Goal: Check status: Check status

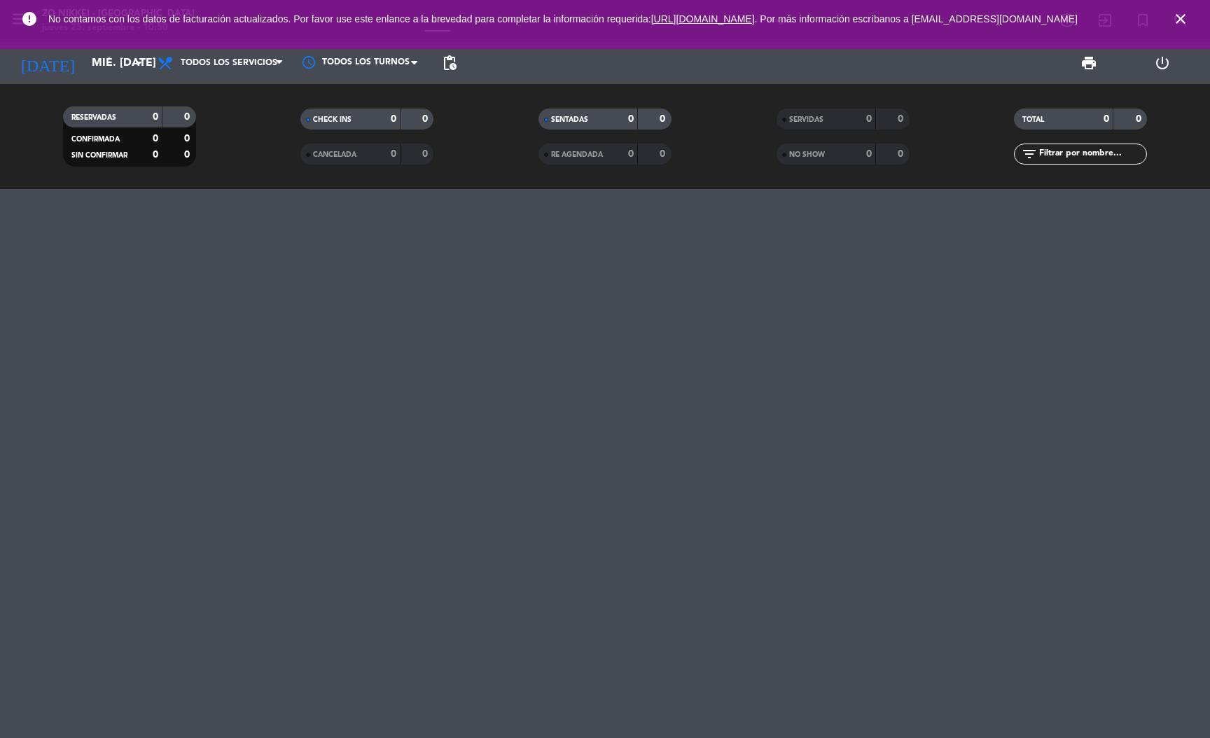
click at [1181, 17] on icon "close" at bounding box center [1180, 19] width 17 height 17
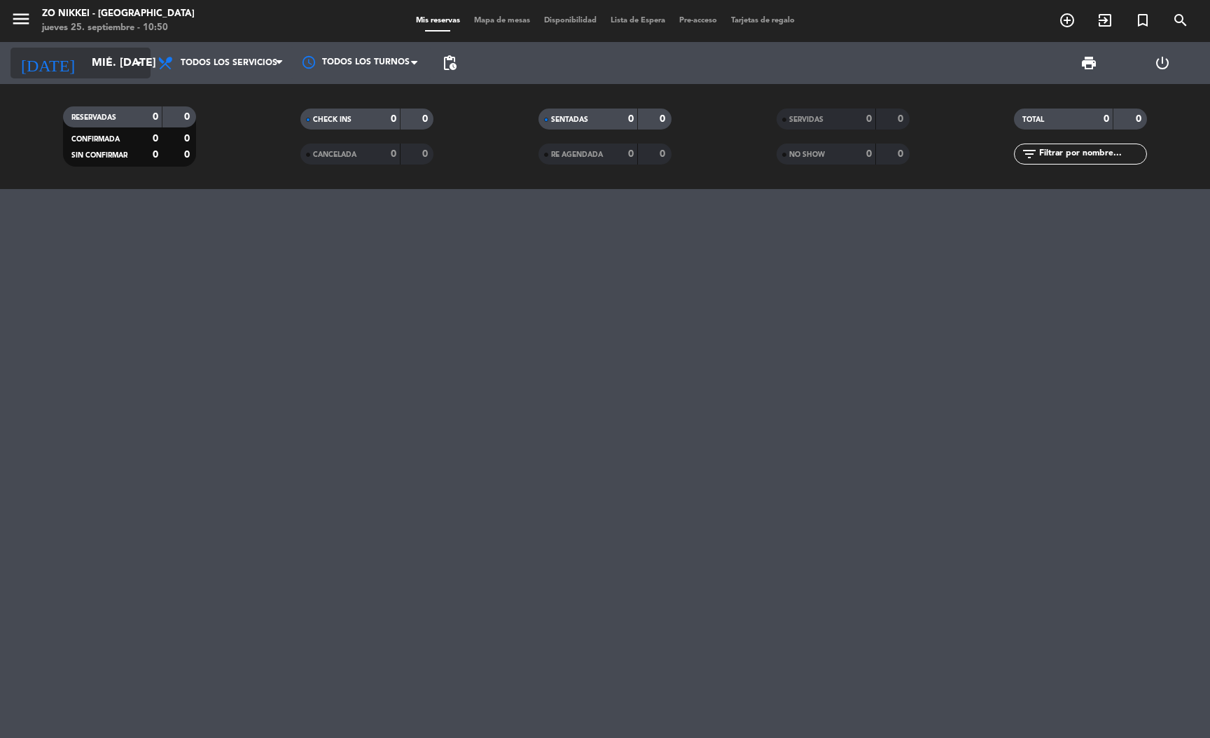
click at [132, 67] on icon "arrow_drop_down" at bounding box center [138, 63] width 17 height 17
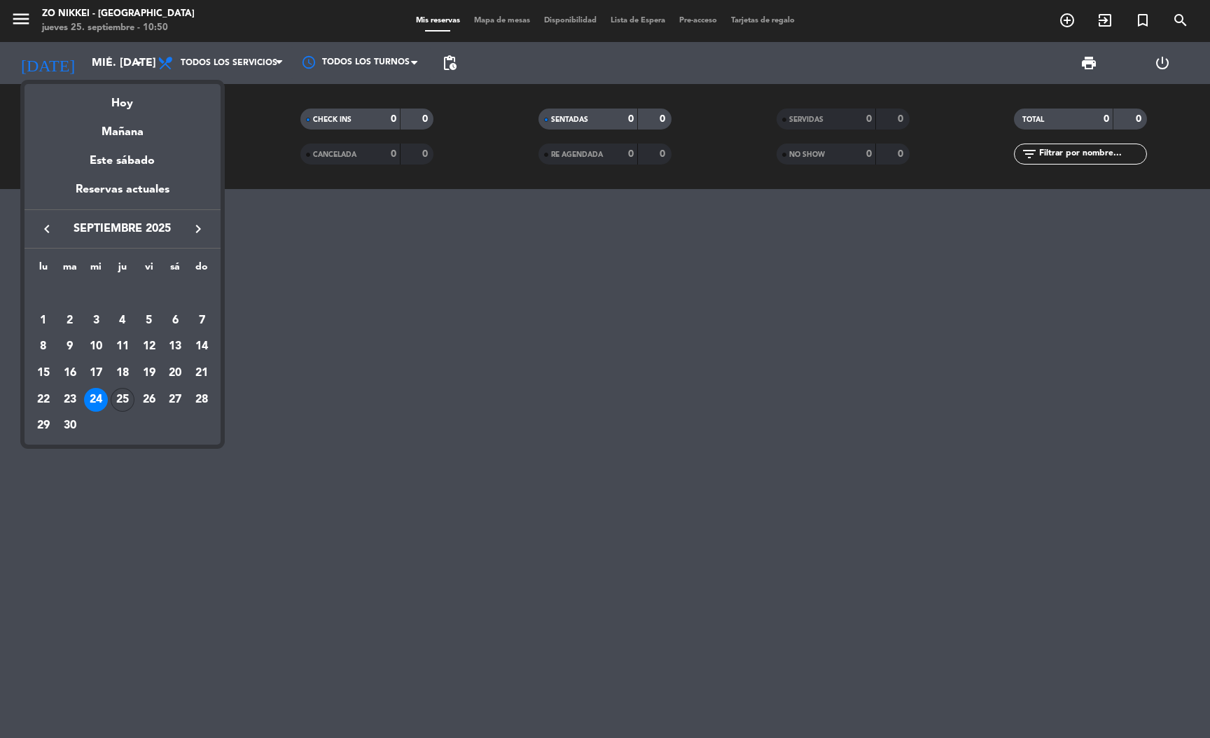
click at [123, 396] on div "25" at bounding box center [123, 400] width 24 height 24
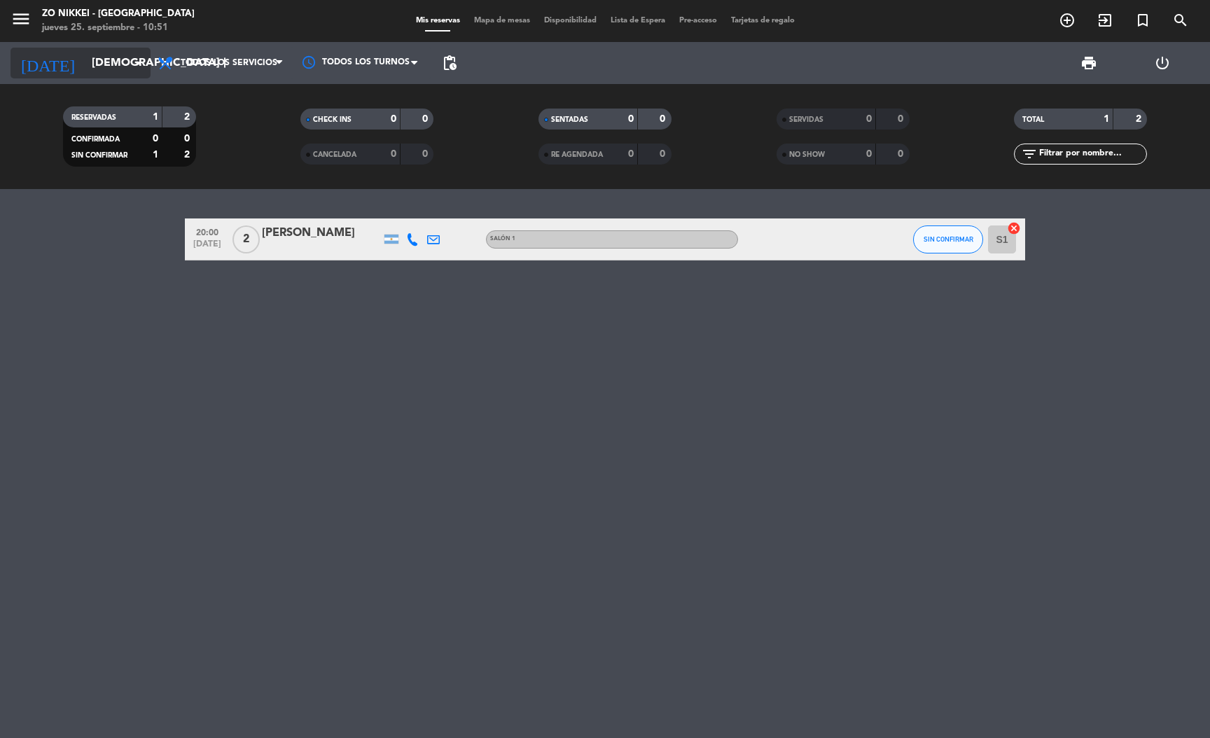
click at [137, 63] on icon "arrow_drop_down" at bounding box center [138, 63] width 17 height 17
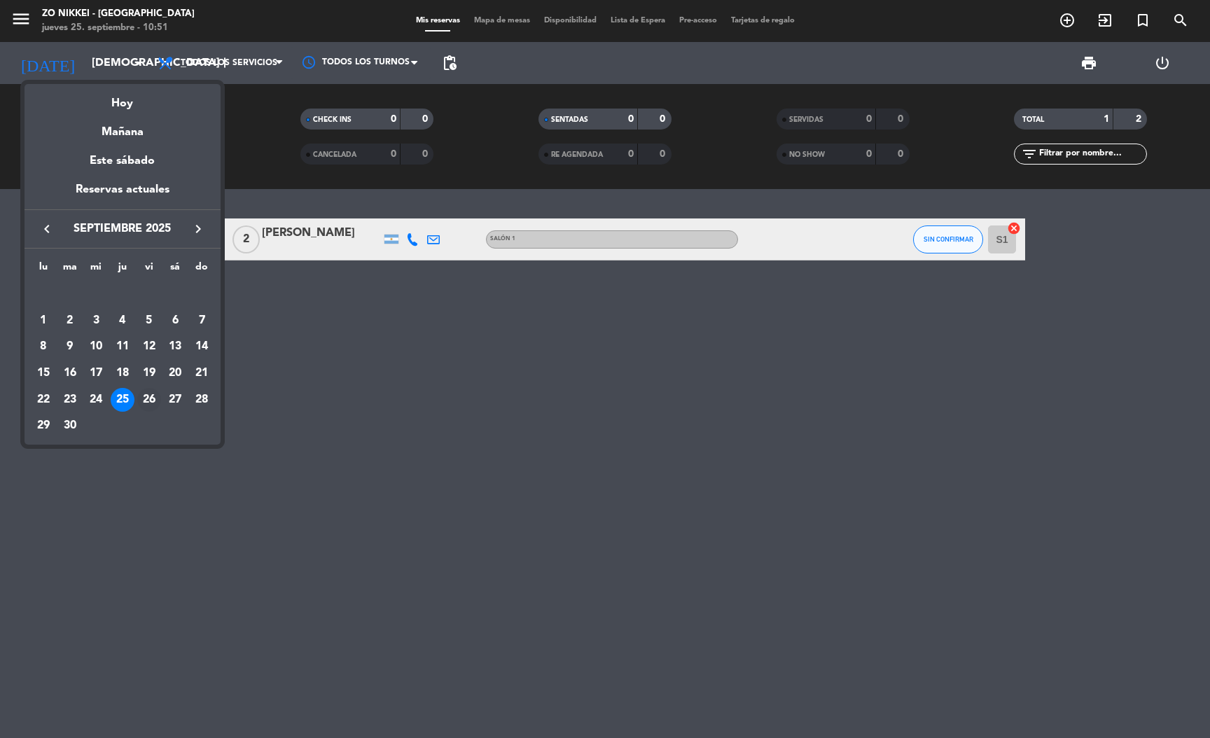
click at [152, 391] on div "26" at bounding box center [149, 400] width 24 height 24
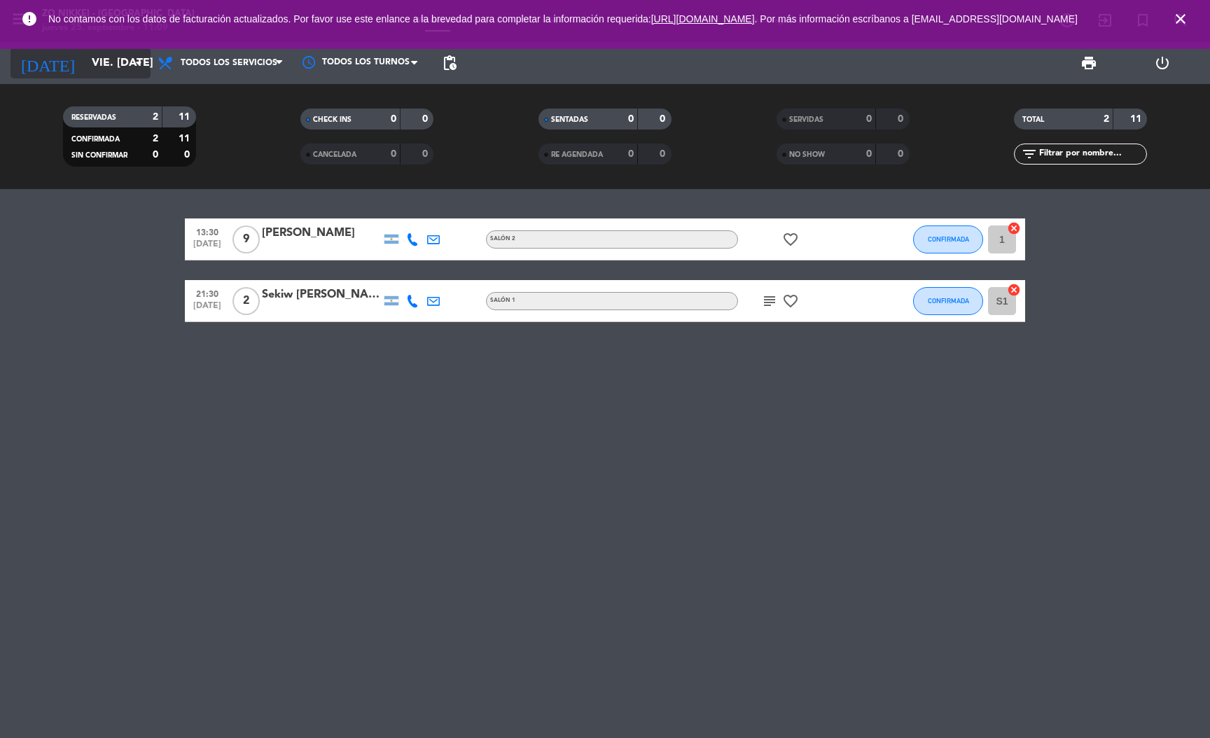
click at [130, 57] on div "[DATE] vie. [DATE] arrow_drop_down" at bounding box center [81, 63] width 140 height 31
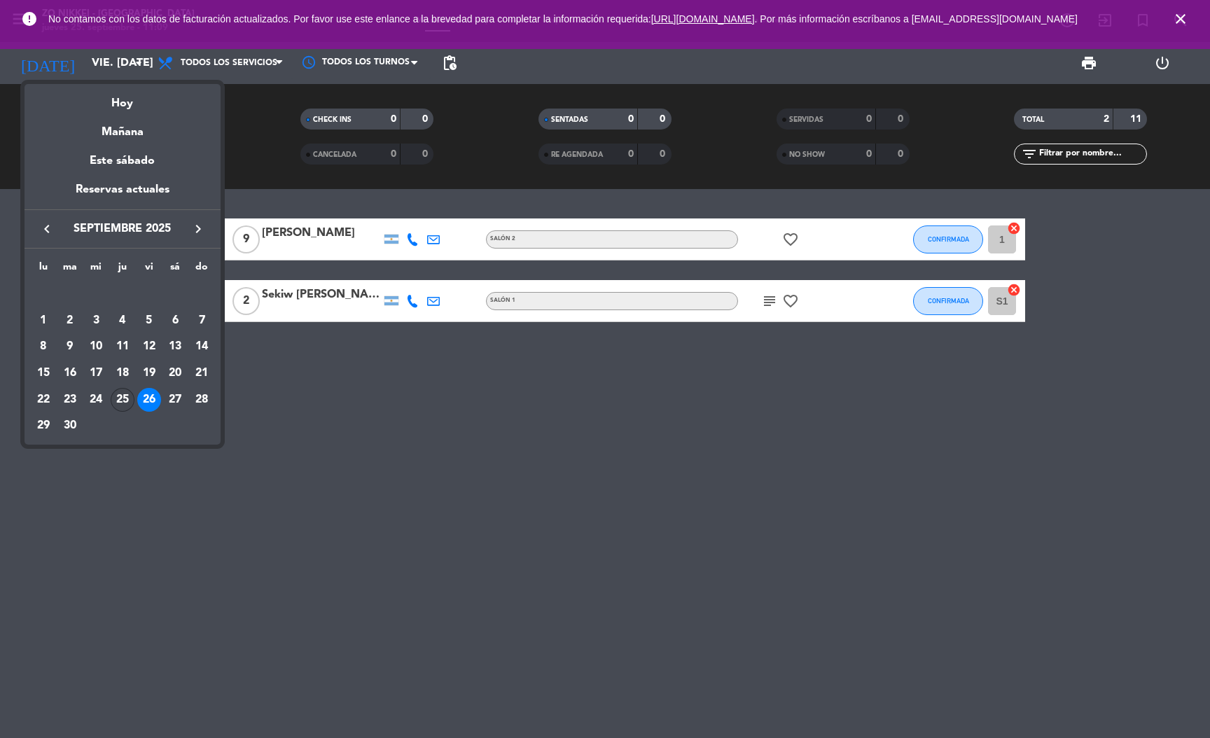
click at [118, 398] on div "25" at bounding box center [123, 400] width 24 height 24
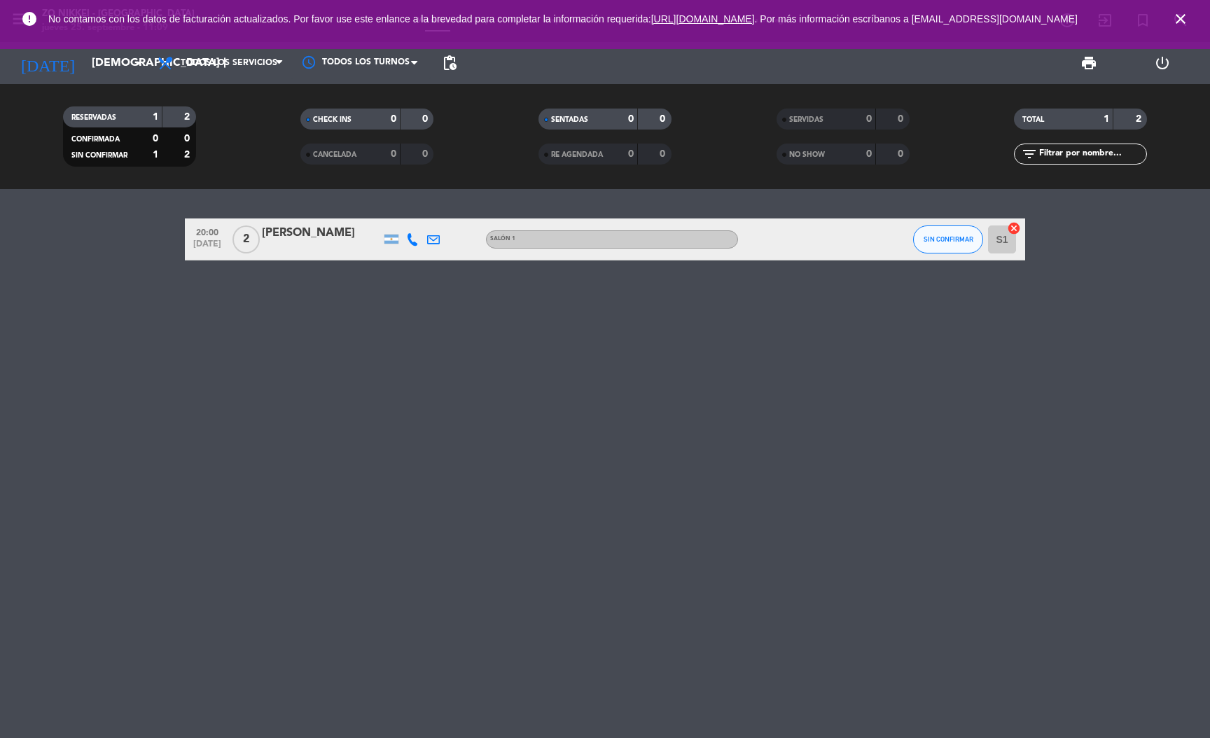
click at [1066, 254] on bookings-row "20:00 [DATE] 2 [PERSON_NAME] Salón 1 SIN CONFIRMAR S1 cancel" at bounding box center [605, 240] width 1210 height 42
click at [1181, 23] on icon "close" at bounding box center [1180, 19] width 17 height 17
click at [1183, 23] on icon "close" at bounding box center [1180, 19] width 17 height 17
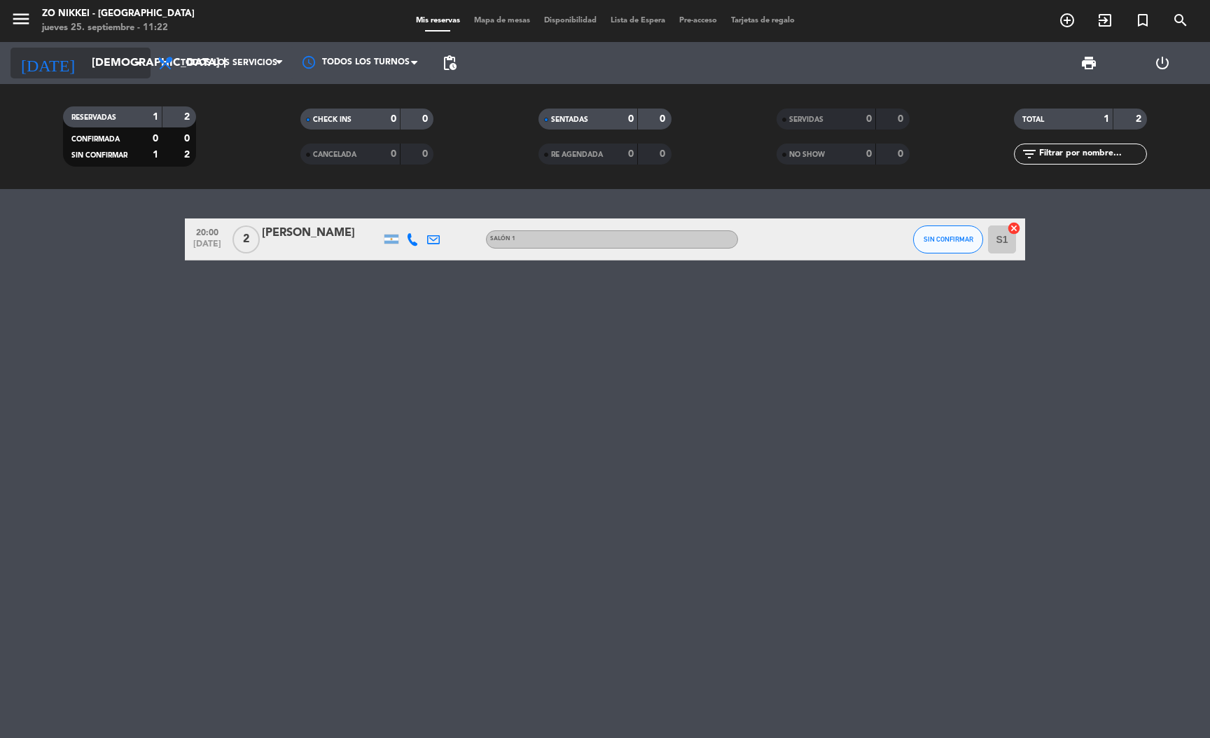
click at [86, 57] on input "[DEMOGRAPHIC_DATA] [DATE]" at bounding box center [159, 63] width 148 height 27
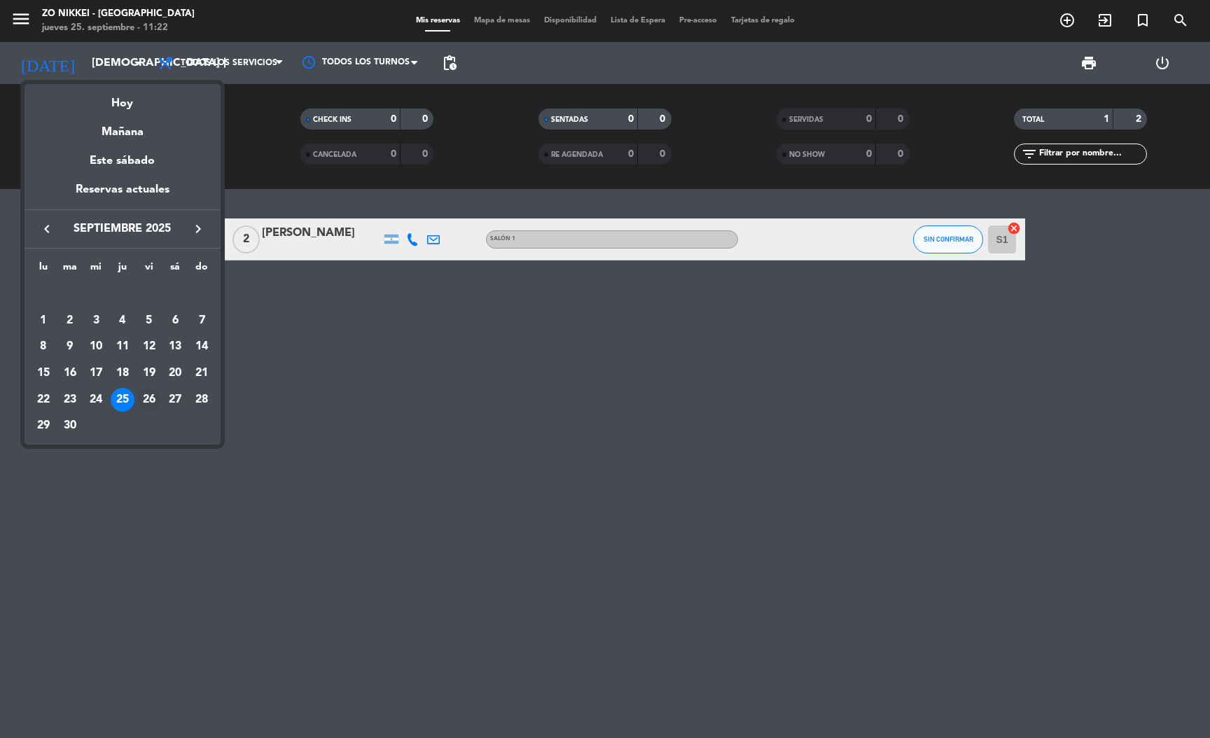
click at [150, 394] on div "26" at bounding box center [149, 400] width 24 height 24
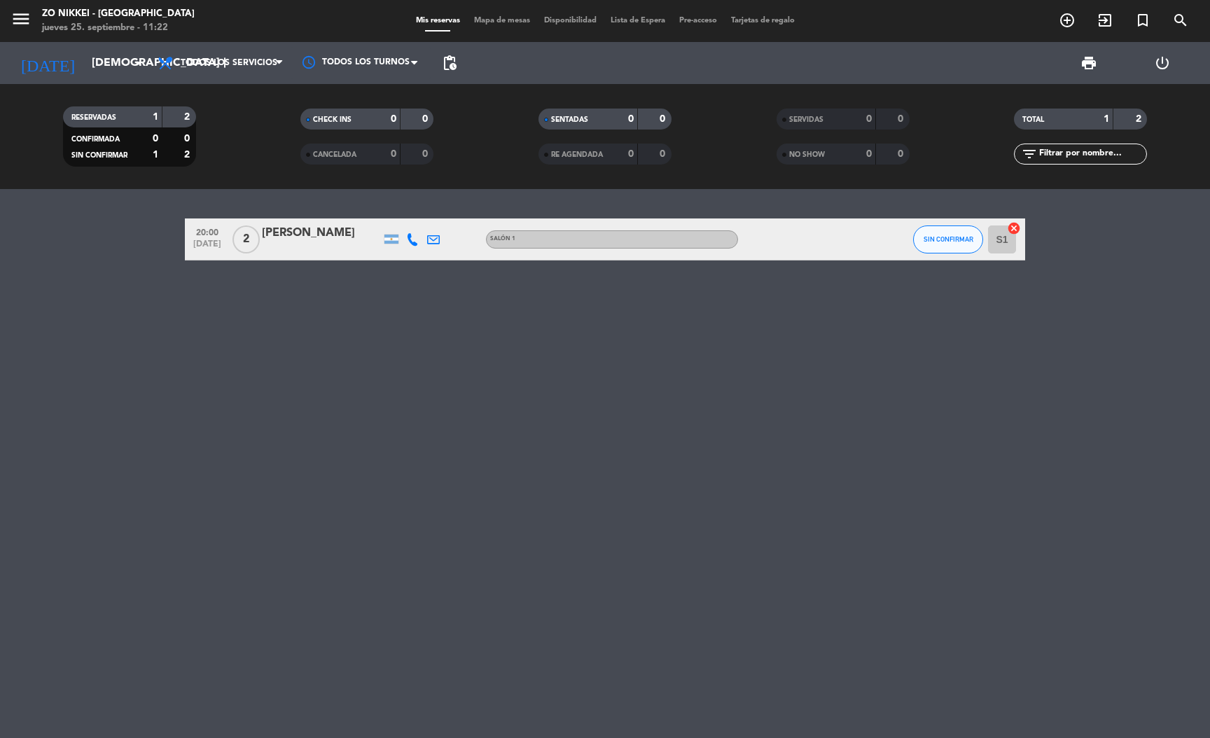
type input "vie. [DATE]"
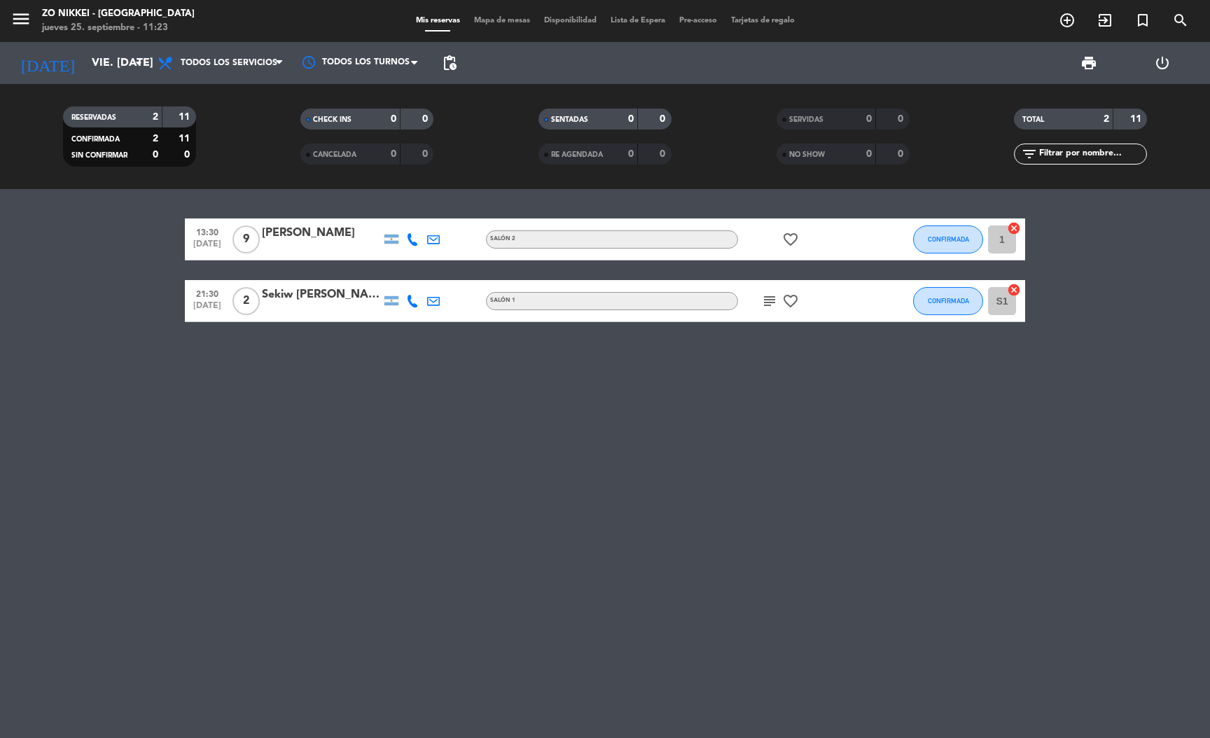
click at [328, 237] on div "[PERSON_NAME]" at bounding box center [321, 233] width 119 height 18
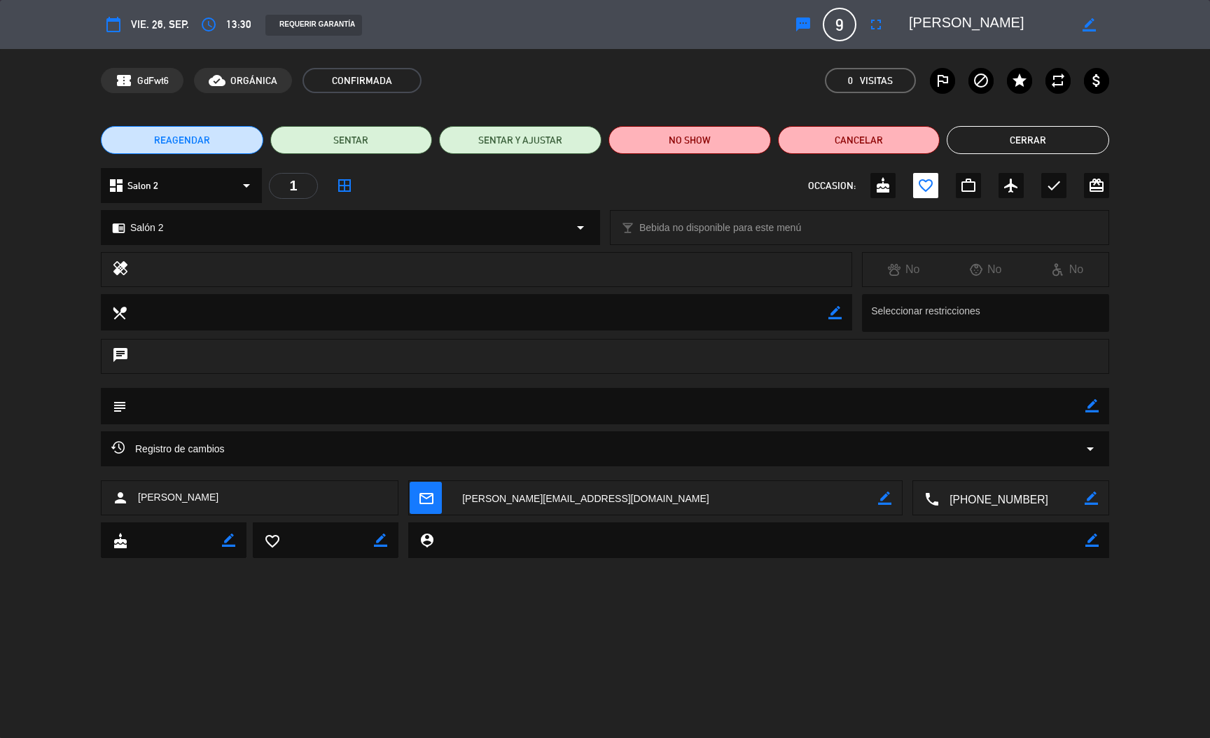
click at [1060, 148] on button "Cerrar" at bounding box center [1028, 140] width 162 height 28
